Goal: Transaction & Acquisition: Purchase product/service

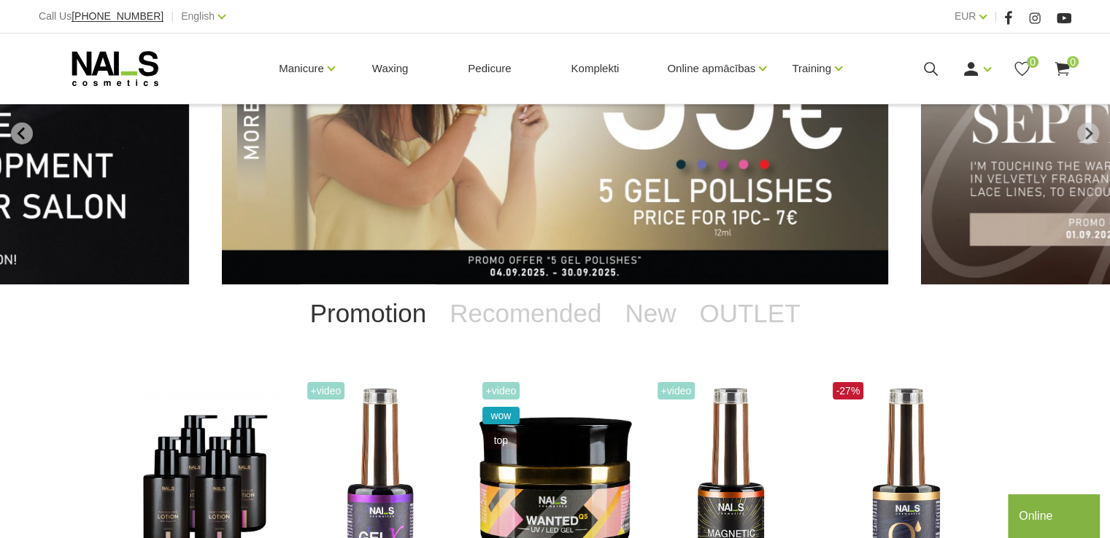
scroll to position [146, 0]
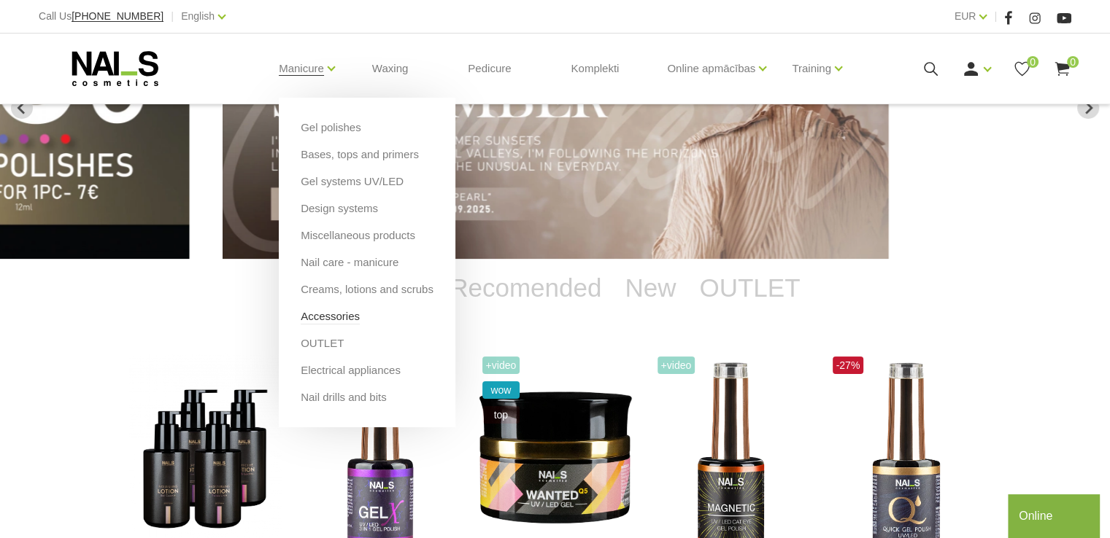
click at [314, 318] on link "Accessories" at bounding box center [330, 317] width 59 height 16
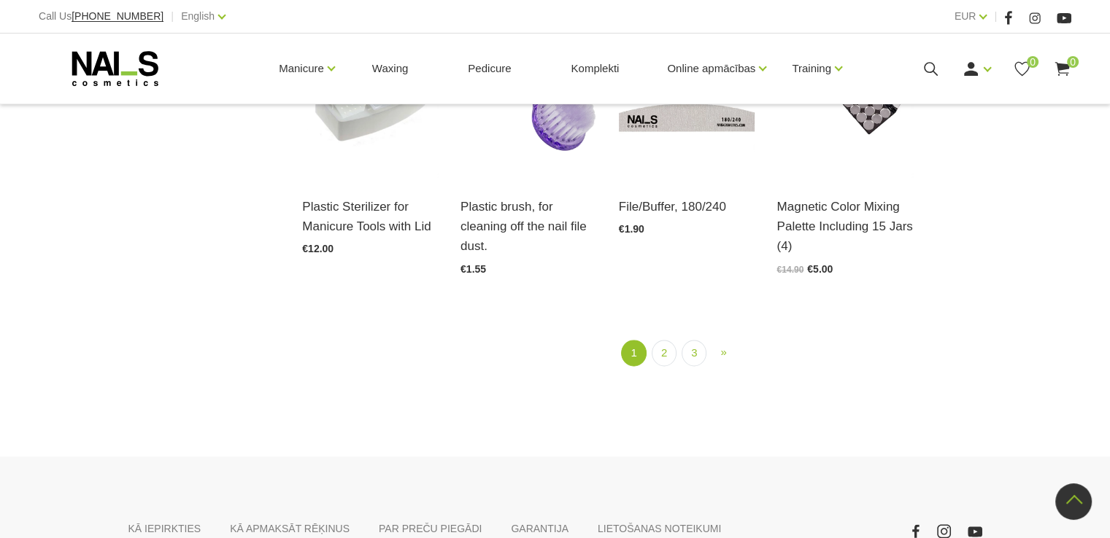
scroll to position [1751, 0]
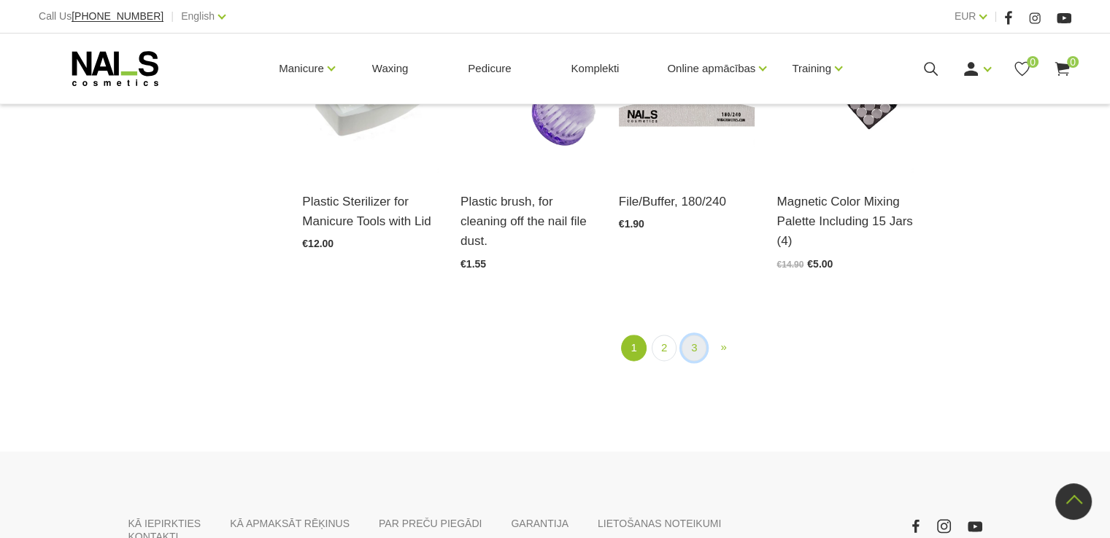
click at [695, 347] on link "3" at bounding box center [693, 348] width 25 height 27
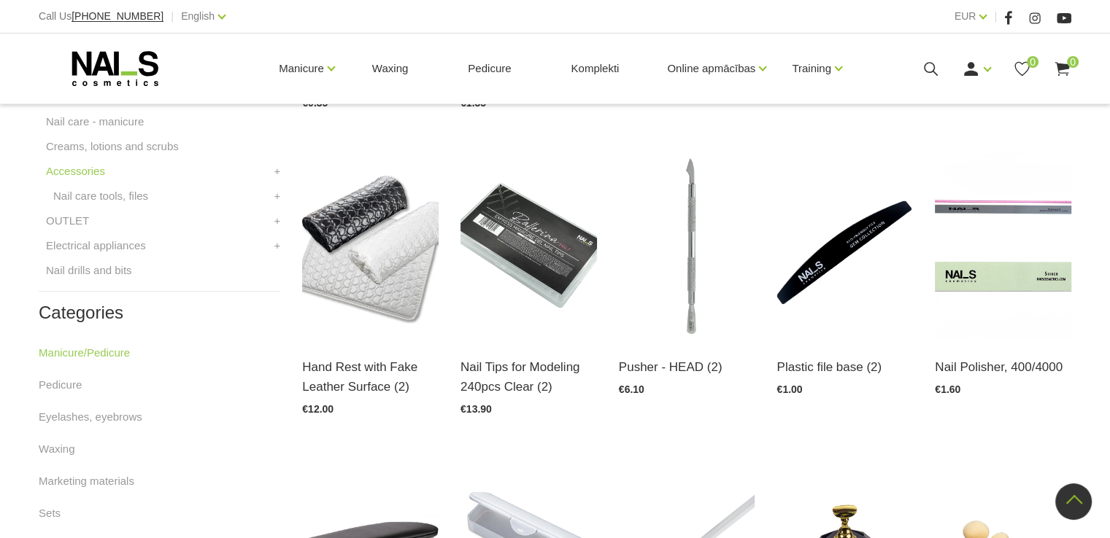
scroll to position [589, 0]
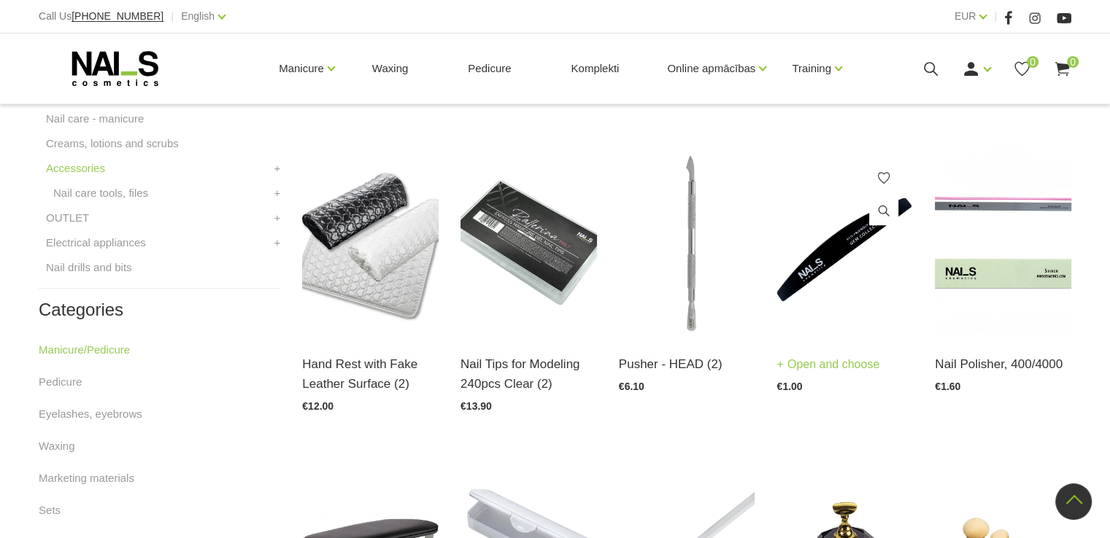
click at [819, 293] on img at bounding box center [844, 242] width 136 height 187
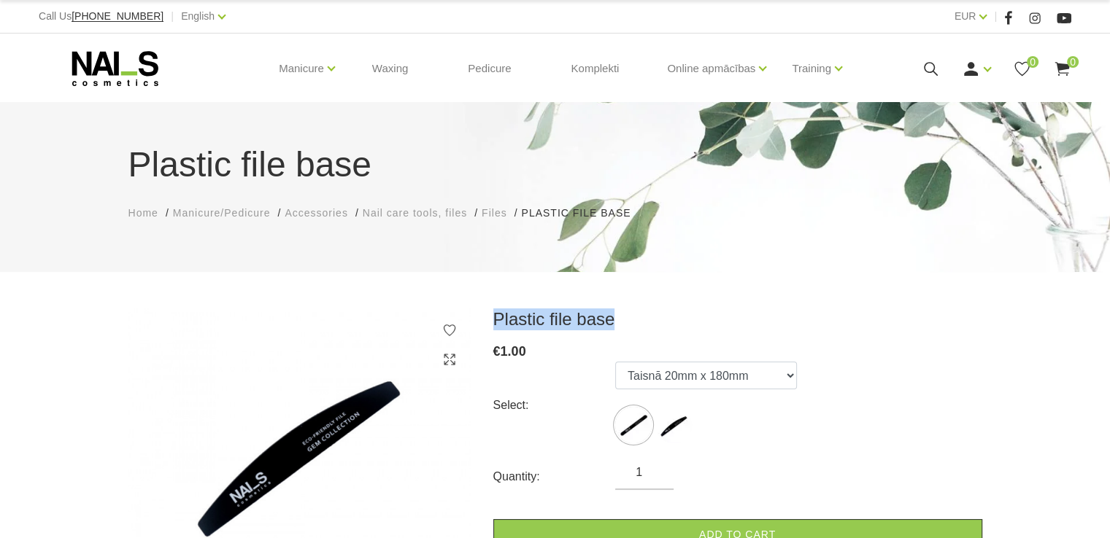
drag, startPoint x: 611, startPoint y: 317, endPoint x: 495, endPoint y: 319, distance: 116.7
click at [495, 319] on h3 "Plastic file base" at bounding box center [737, 320] width 489 height 22
copy h3 "Plastic file base"
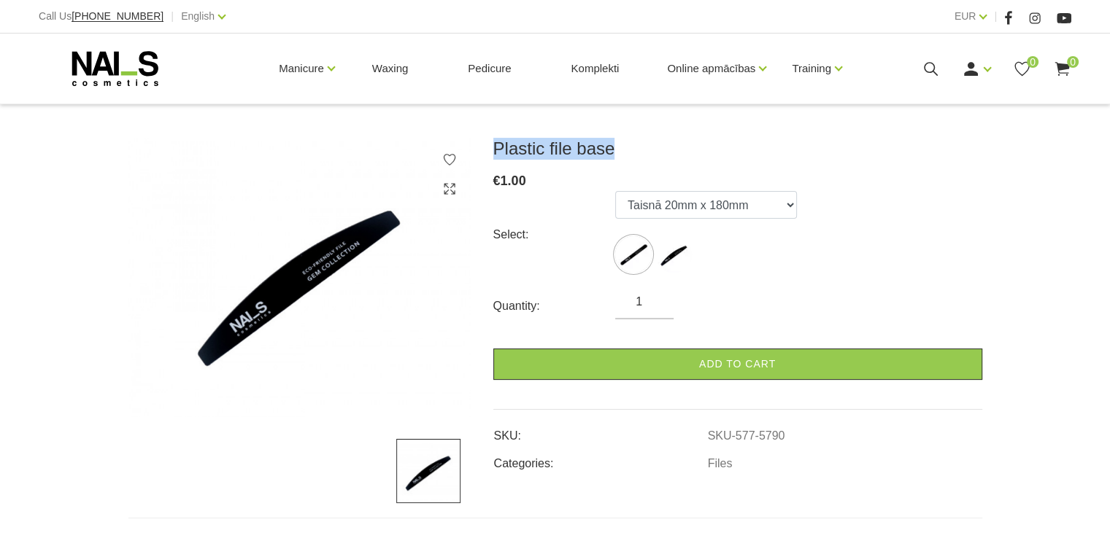
scroll to position [146, 0]
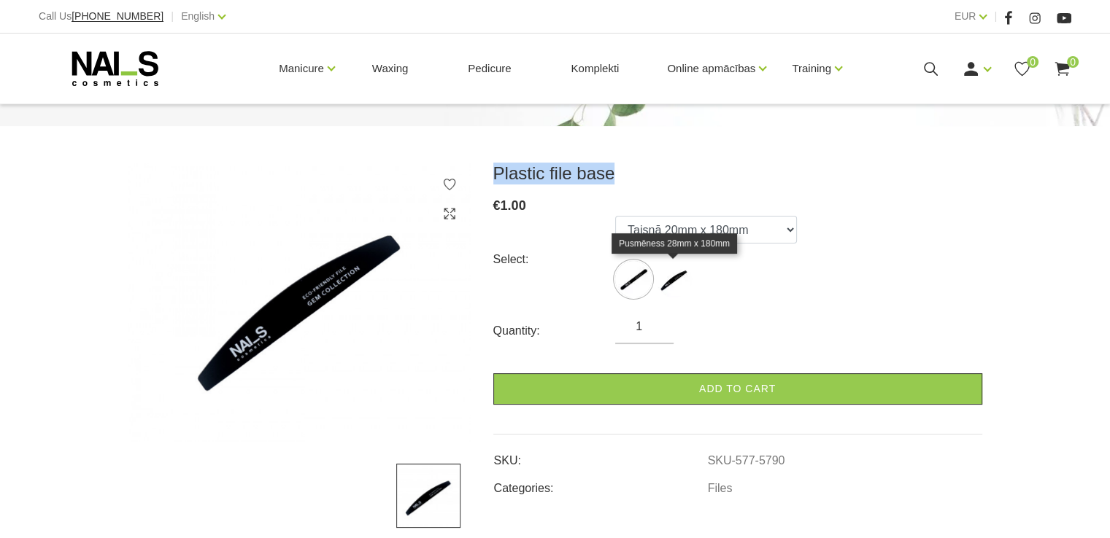
click at [671, 279] on img at bounding box center [673, 279] width 36 height 36
select select "5789"
